Goal: Transaction & Acquisition: Obtain resource

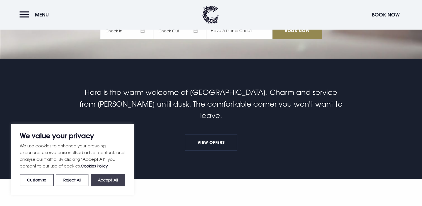
click at [114, 177] on button "Accept All" at bounding box center [108, 180] width 35 height 12
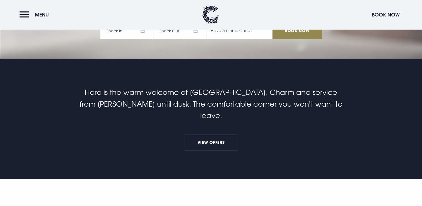
checkbox input "true"
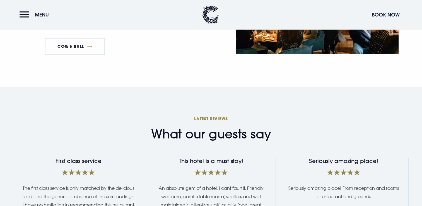
scroll to position [931, 0]
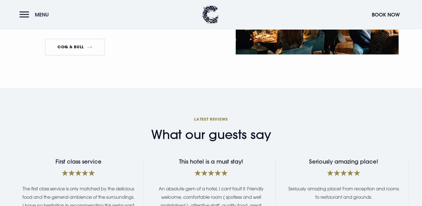
click at [22, 16] on button "Menu" at bounding box center [36, 15] width 32 height 12
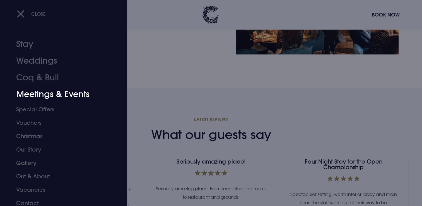
click at [49, 94] on link "Meetings & Events" at bounding box center [60, 94] width 88 height 17
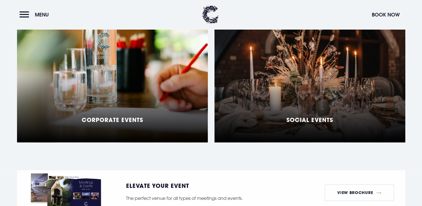
scroll to position [487, 0]
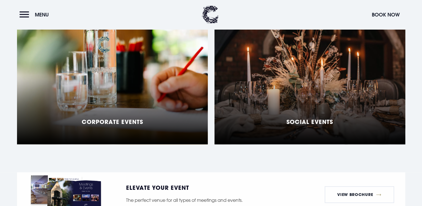
click at [227, 95] on div "Social Events" at bounding box center [310, 74] width 191 height 139
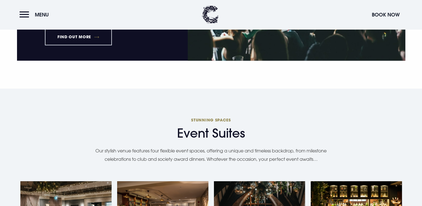
scroll to position [789, 0]
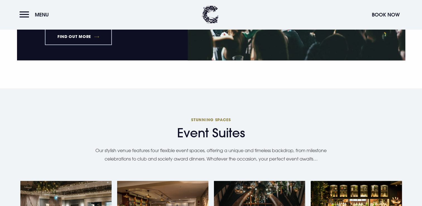
click at [79, 31] on link "Find out more" at bounding box center [78, 36] width 67 height 17
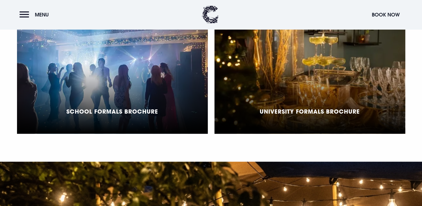
scroll to position [456, 0]
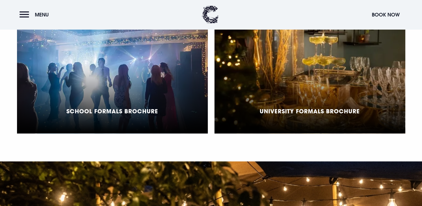
click at [162, 76] on div "School Formals Brochure" at bounding box center [112, 63] width 191 height 139
